Goal: Navigation & Orientation: Find specific page/section

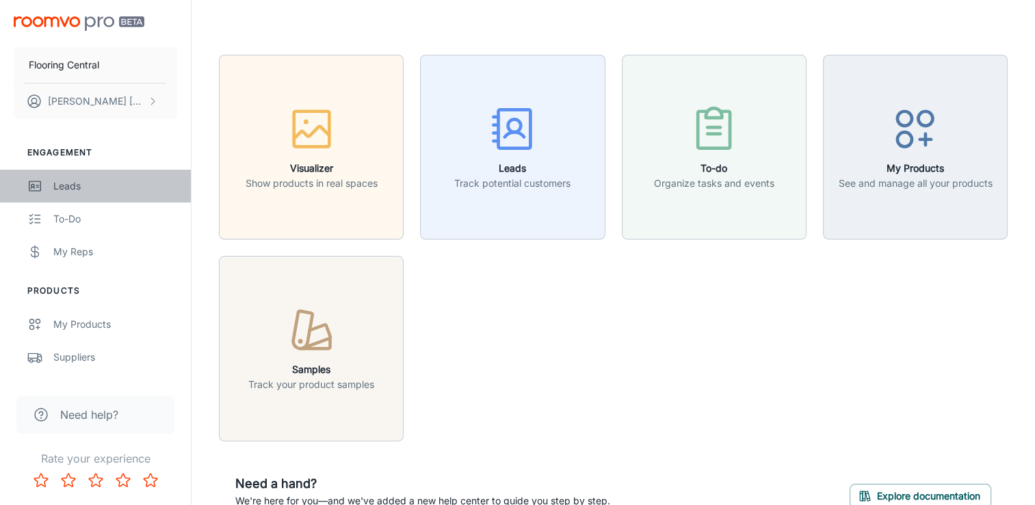
click at [75, 180] on div "Leads" at bounding box center [115, 186] width 124 height 15
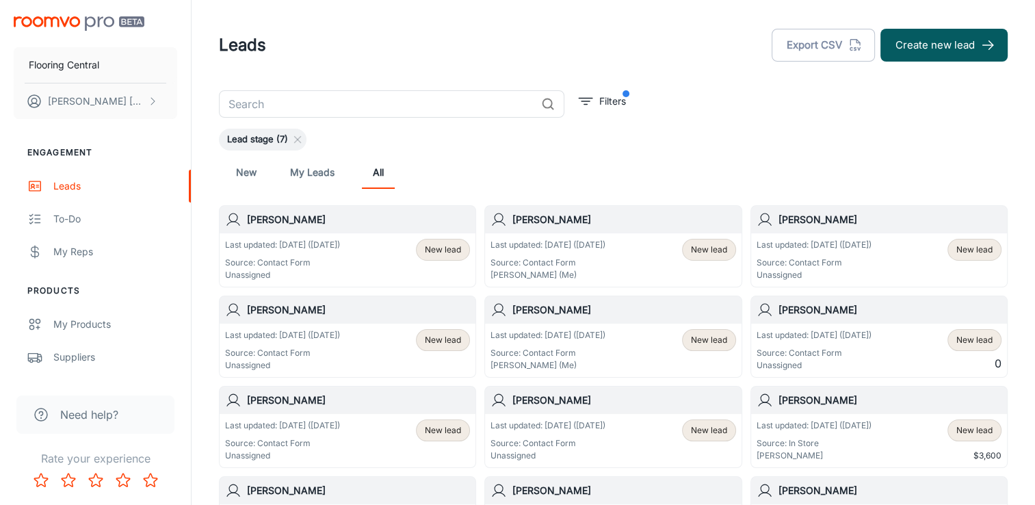
click at [257, 133] on span "Lead stage (7)" at bounding box center [257, 140] width 77 height 14
click at [255, 141] on span "Lead stage (7)" at bounding box center [257, 140] width 77 height 14
click at [292, 140] on icon at bounding box center [297, 139] width 11 height 11
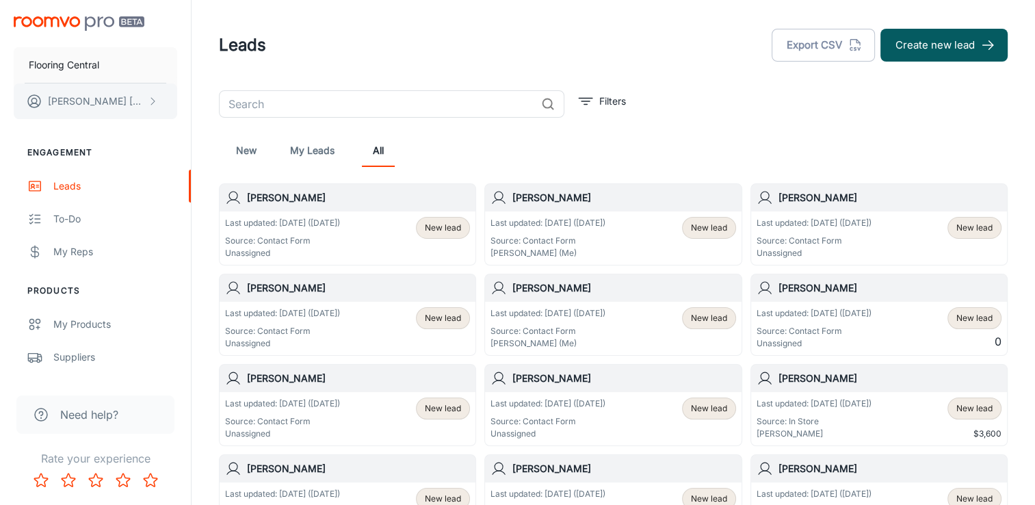
click at [63, 96] on p "[PERSON_NAME]" at bounding box center [96, 101] width 96 height 15
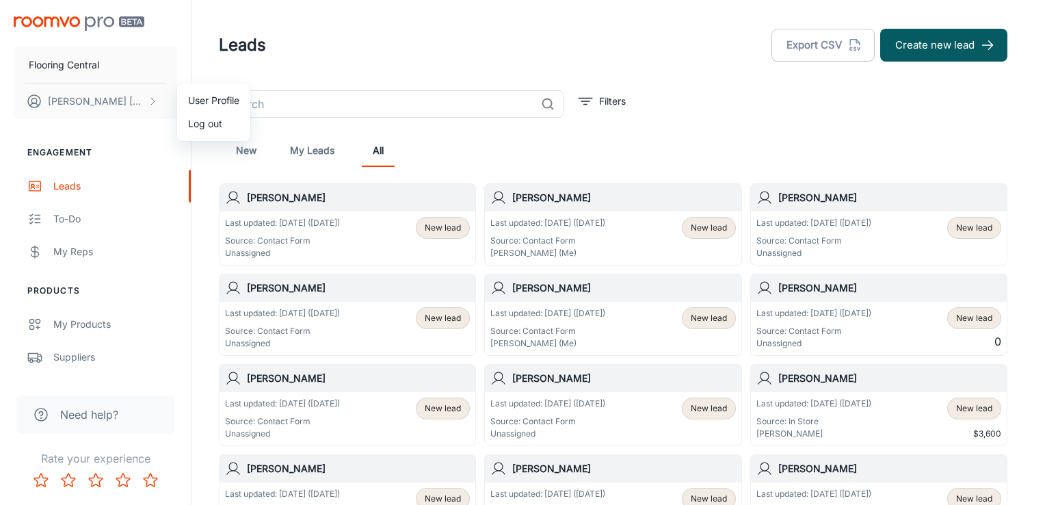
click at [90, 326] on div at bounding box center [522, 252] width 1045 height 505
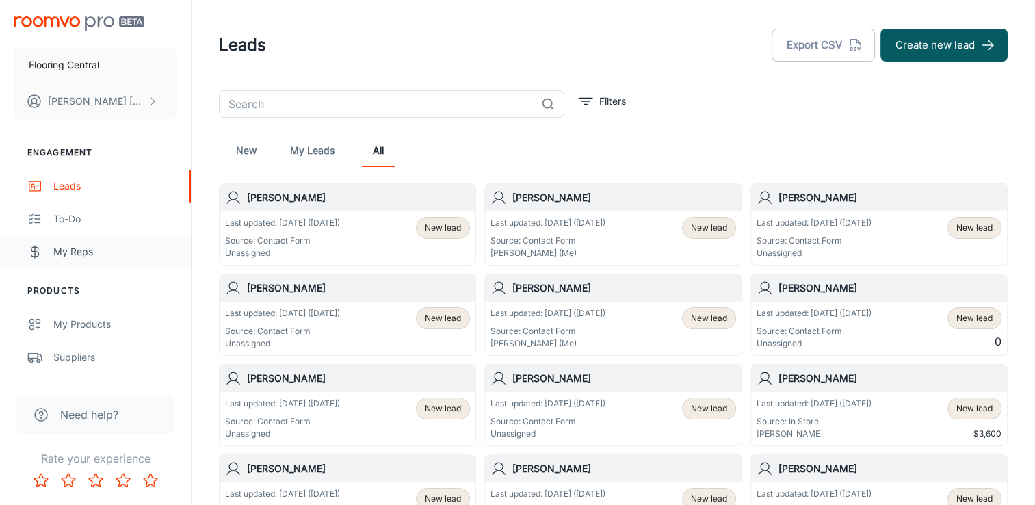
click at [81, 245] on div "My Reps" at bounding box center [115, 251] width 124 height 15
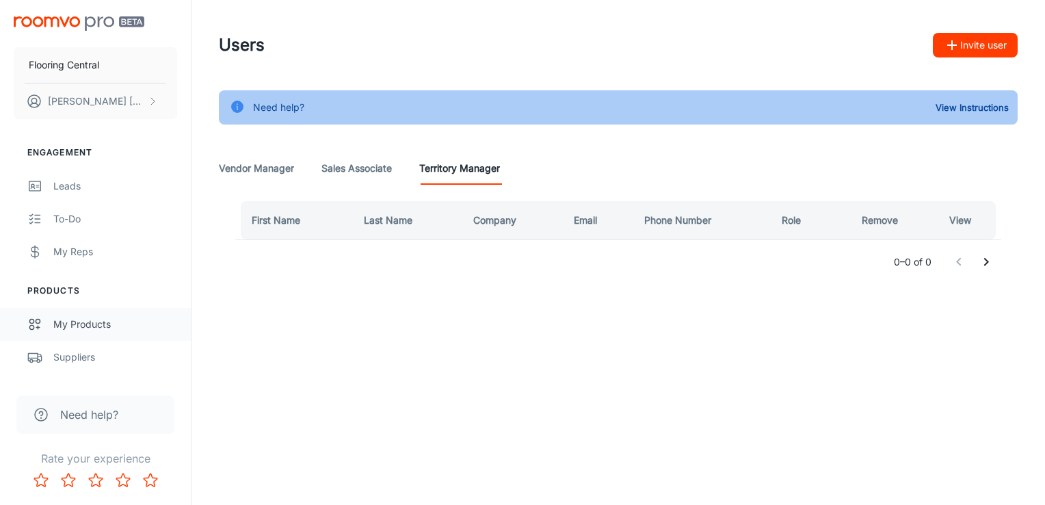
click at [77, 320] on div "My Products" at bounding box center [115, 324] width 124 height 15
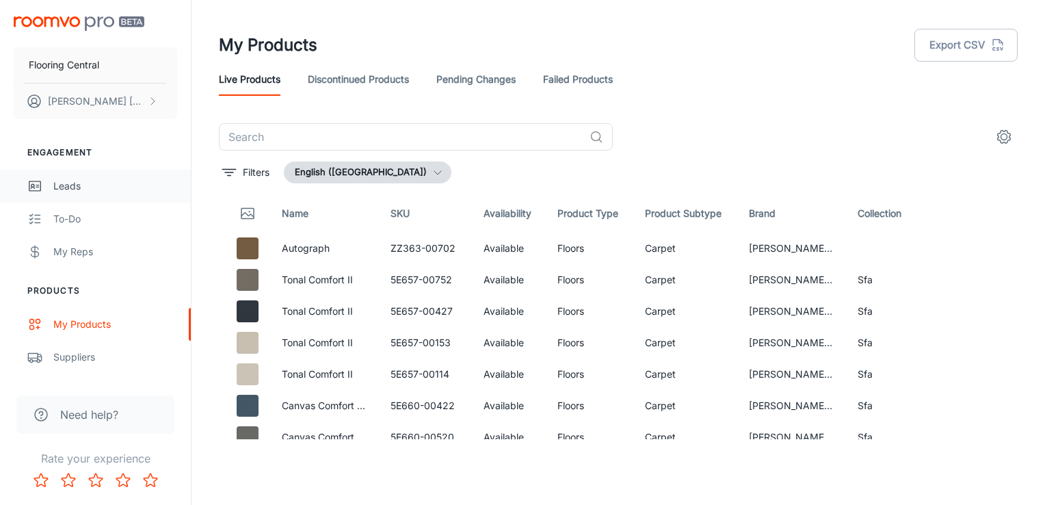
click at [66, 194] on link "Leads" at bounding box center [95, 186] width 191 height 33
